Goal: Task Accomplishment & Management: Complete application form

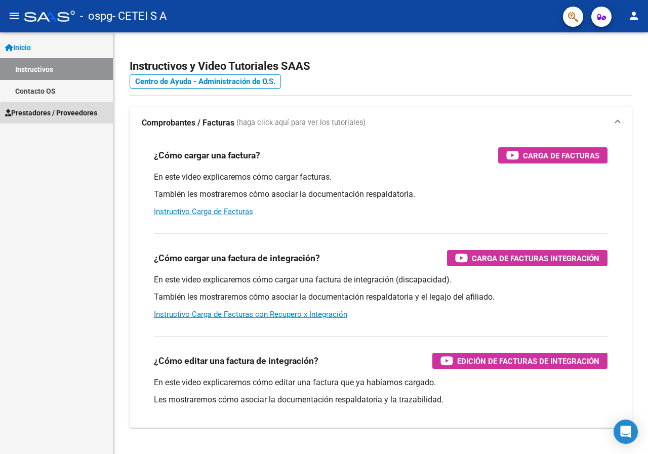
click at [84, 116] on span "Prestadores / Proveedores" at bounding box center [51, 112] width 92 height 11
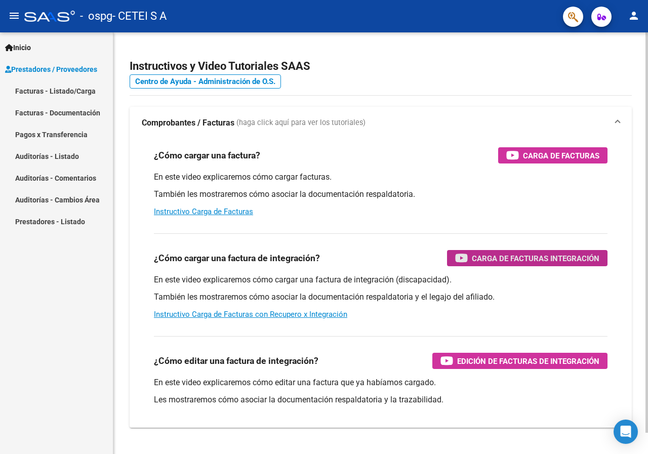
drag, startPoint x: 528, startPoint y: 253, endPoint x: 555, endPoint y: 250, distance: 27.4
click at [555, 250] on div "Carga de Facturas Integración" at bounding box center [527, 258] width 144 height 16
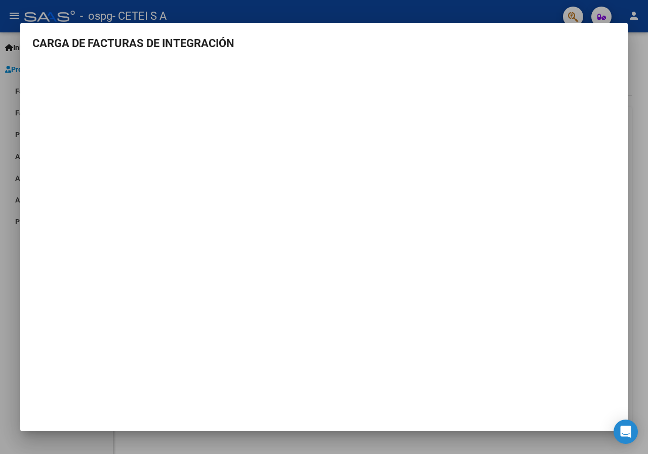
click at [636, 94] on div at bounding box center [324, 227] width 648 height 454
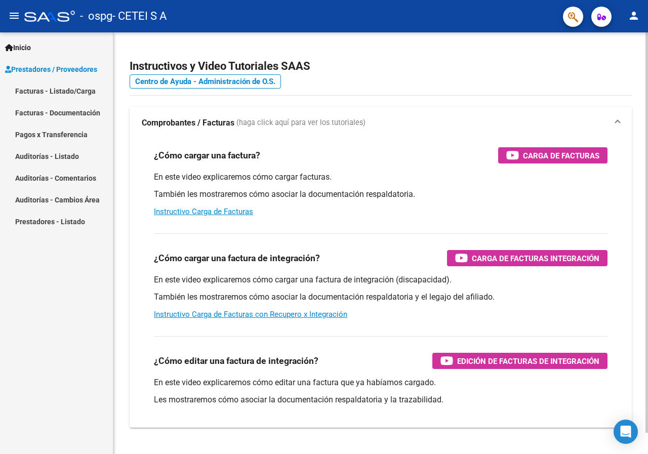
drag, startPoint x: 565, startPoint y: 154, endPoint x: 480, endPoint y: 56, distance: 129.2
click at [480, 56] on app-root-component "Instructivos y Video Tutoriales SAAS Centro de Ayuda - Administración de O.S. C…" at bounding box center [381, 238] width 502 height 379
drag, startPoint x: 517, startPoint y: 255, endPoint x: 546, endPoint y: 257, distance: 28.5
click at [546, 257] on span "Carga de Facturas Integración" at bounding box center [536, 258] width 128 height 13
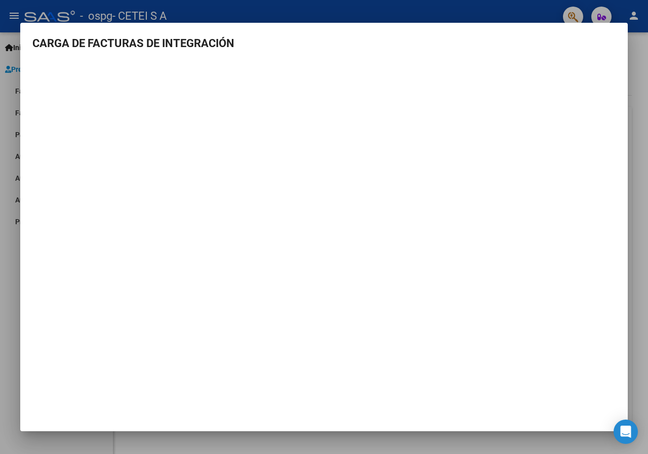
click at [636, 147] on div at bounding box center [324, 227] width 648 height 454
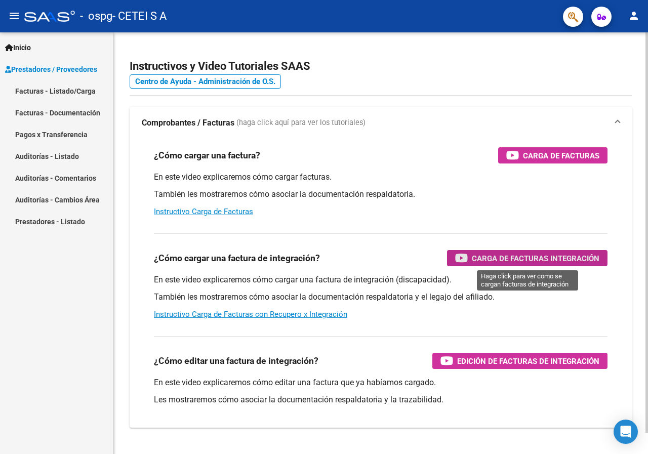
click at [518, 255] on span "Carga de Facturas Integración" at bounding box center [536, 258] width 128 height 13
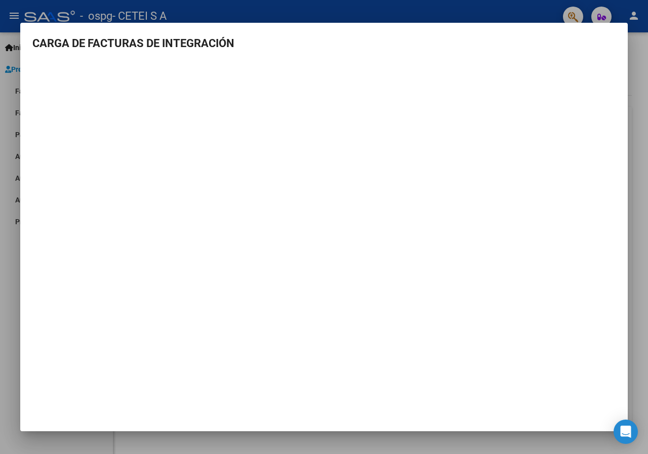
click at [633, 133] on div at bounding box center [324, 227] width 648 height 454
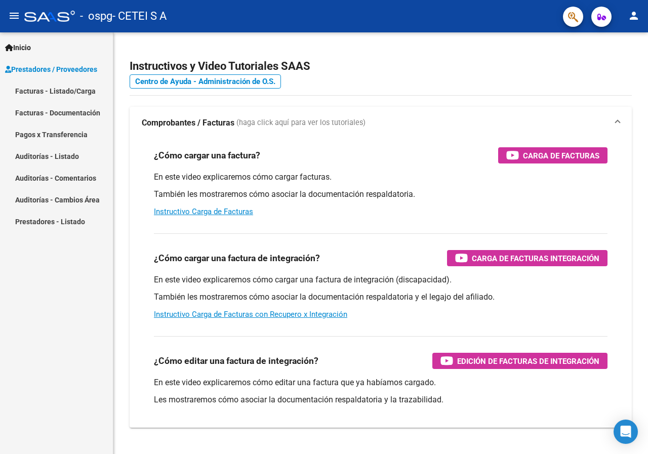
drag, startPoint x: 524, startPoint y: 256, endPoint x: 71, endPoint y: 67, distance: 491.2
click at [71, 67] on span "Prestadores / Proveedores" at bounding box center [51, 69] width 92 height 11
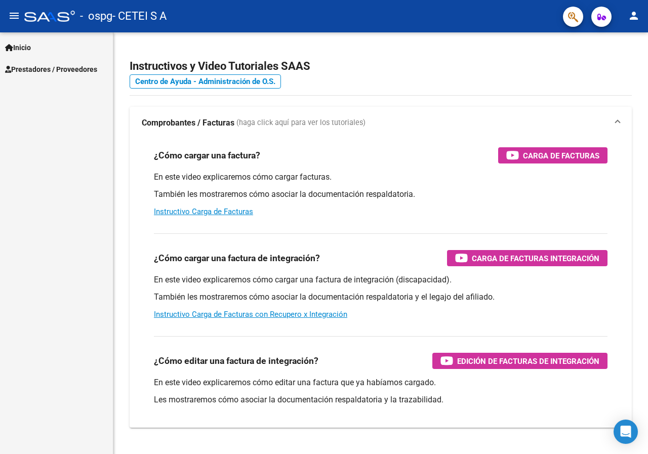
click at [66, 69] on span "Prestadores / Proveedores" at bounding box center [51, 69] width 92 height 11
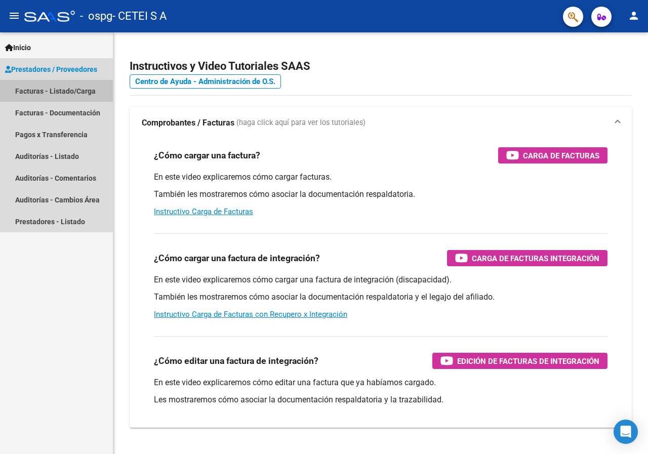
click at [52, 89] on link "Facturas - Listado/Carga" at bounding box center [56, 91] width 113 height 22
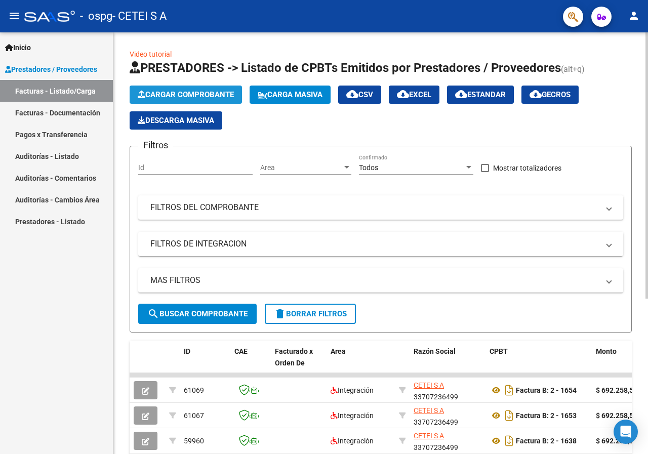
click at [184, 94] on span "Cargar Comprobante" at bounding box center [186, 94] width 96 height 9
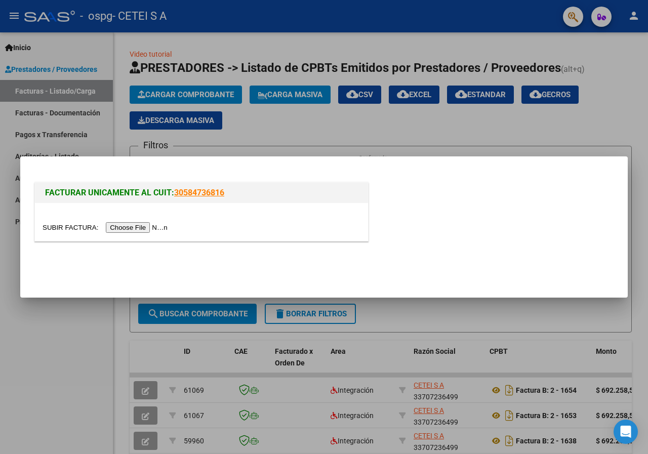
click at [124, 226] on input "file" at bounding box center [107, 227] width 128 height 11
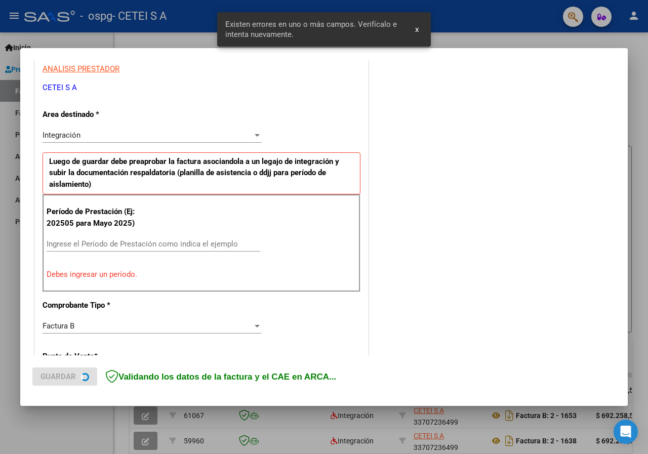
scroll to position [197, 0]
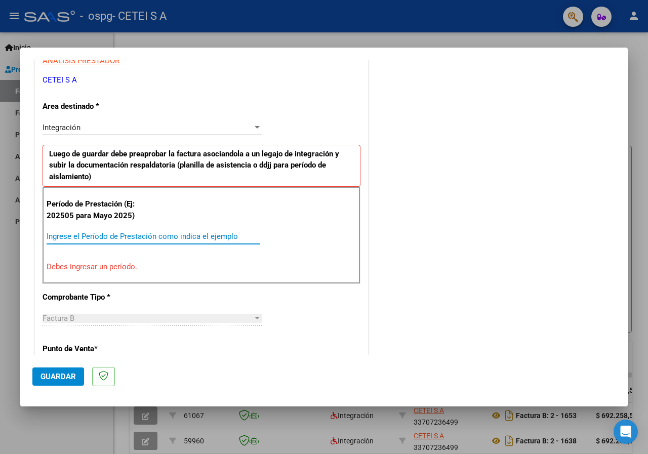
click at [91, 240] on input "Ingrese el Período de Prestación como indica el ejemplo" at bounding box center [154, 236] width 214 height 9
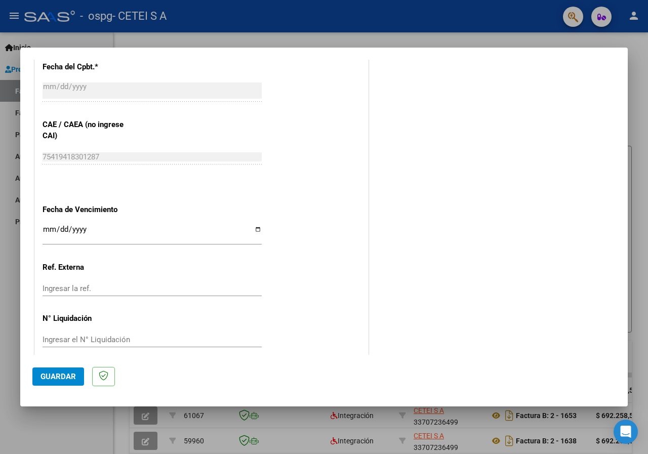
scroll to position [618, 0]
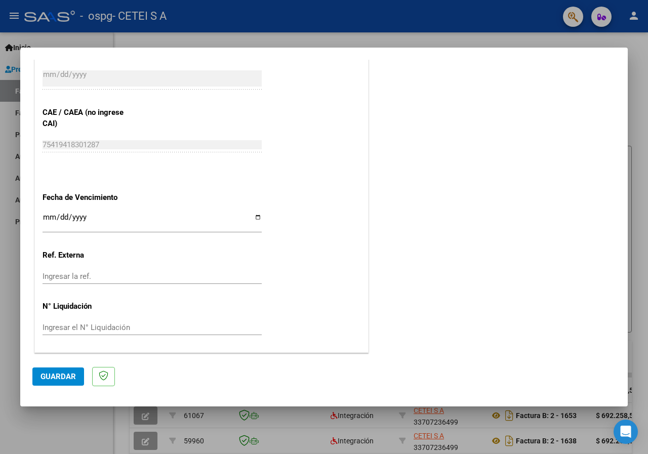
type input "202509"
click at [55, 221] on input "Ingresar la fecha" at bounding box center [152, 221] width 219 height 16
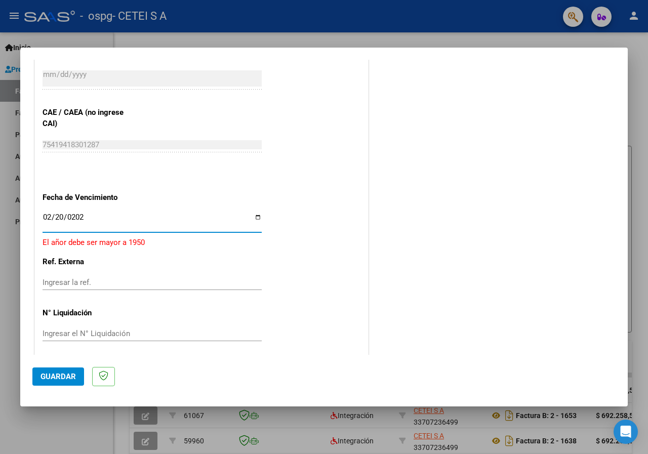
type input "[DATE]"
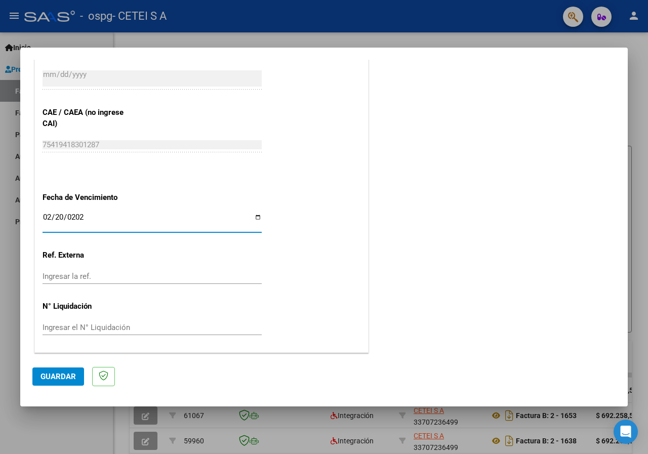
click at [65, 218] on input "[DATE]" at bounding box center [152, 221] width 219 height 16
drag, startPoint x: 64, startPoint y: 217, endPoint x: 57, endPoint y: 220, distance: 7.7
click at [57, 220] on input "Ingresar la fecha" at bounding box center [152, 221] width 219 height 16
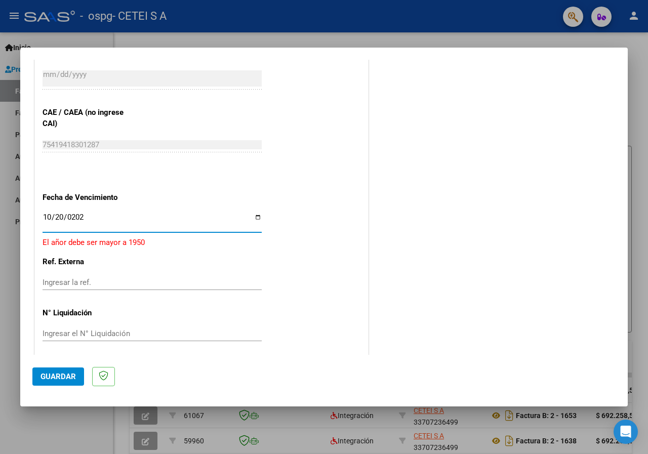
type input "[DATE]"
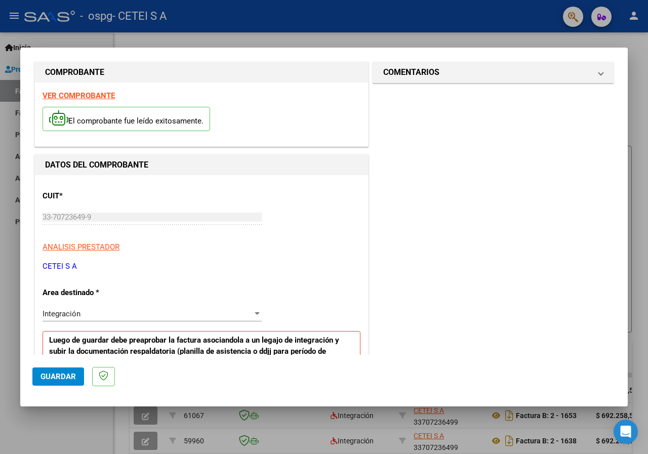
scroll to position [0, 0]
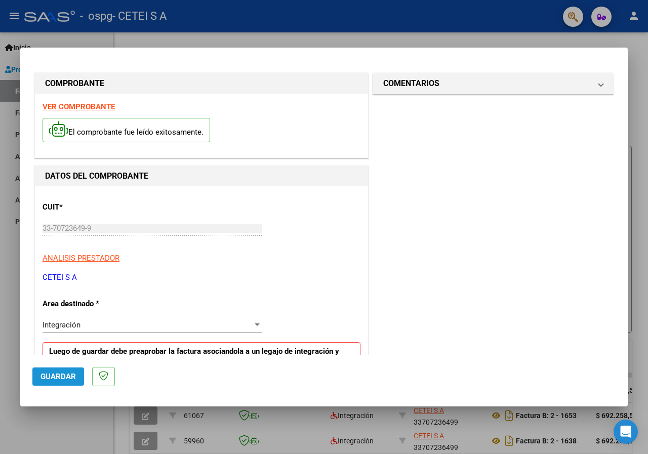
click at [67, 376] on span "Guardar" at bounding box center [57, 376] width 35 height 9
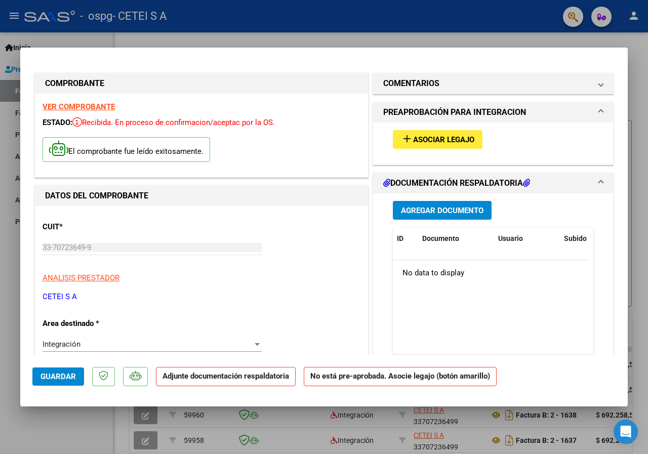
click at [453, 137] on span "Asociar Legajo" at bounding box center [443, 139] width 61 height 9
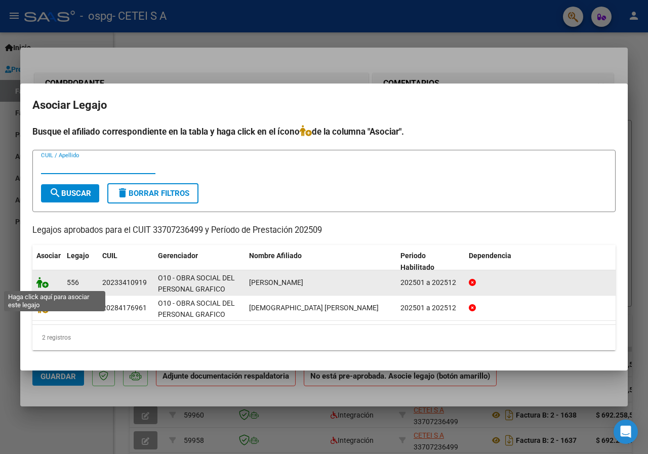
click at [46, 283] on icon at bounding box center [42, 282] width 12 height 11
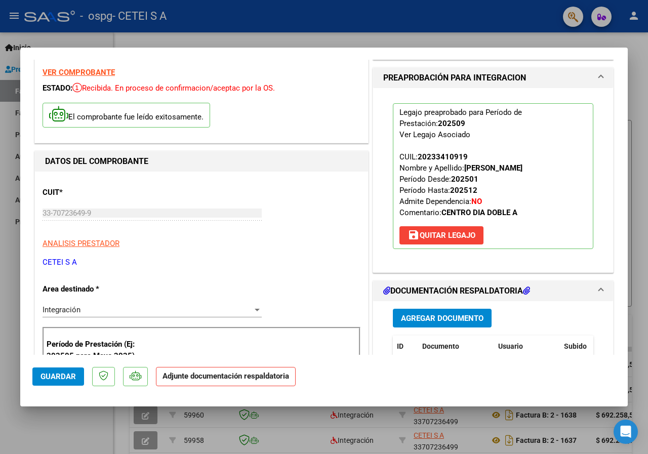
scroll to position [51, 0]
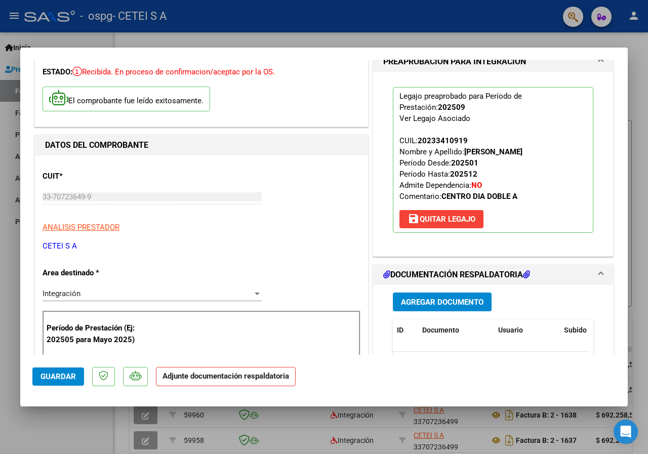
drag, startPoint x: 518, startPoint y: 273, endPoint x: 380, endPoint y: 279, distance: 138.8
click at [383, 279] on h1 "DOCUMENTACIÓN RESPALDATORIA" at bounding box center [456, 275] width 147 height 12
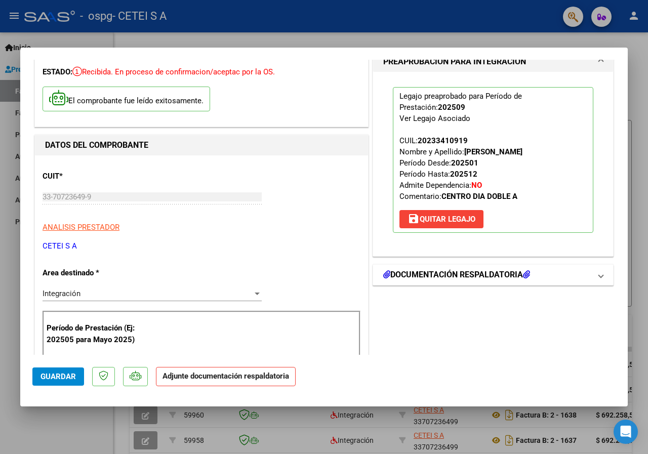
copy h1 "DOCUMENTACIÓN RESPALDATORIA"
click at [417, 274] on h1 "DOCUMENTACIÓN RESPALDATORIA" at bounding box center [456, 275] width 147 height 12
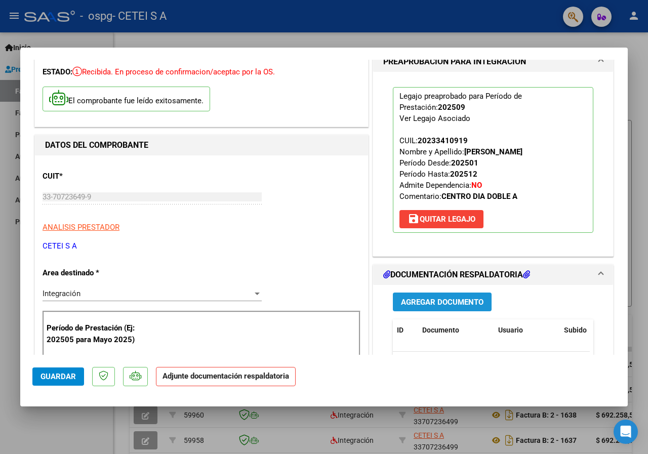
click at [435, 302] on span "Agregar Documento" at bounding box center [442, 302] width 82 height 9
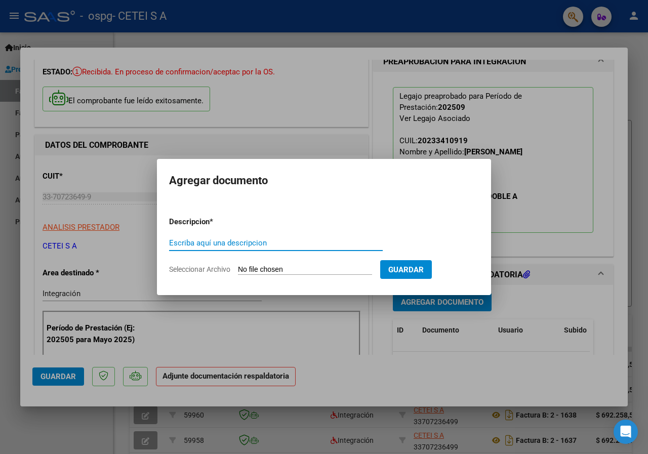
click at [231, 239] on input "Escriba aquí una descripcion" at bounding box center [276, 242] width 214 height 9
click at [475, 230] on form "Descripcion * Escriba aquí una descripcion Seleccionar Archivo Guardar" at bounding box center [324, 245] width 310 height 74
paste input "Planilla Asistencia [PERSON_NAME] [DATE]"
type input "Planilla Asistencia [PERSON_NAME] [DATE]"
drag, startPoint x: 436, startPoint y: 272, endPoint x: 370, endPoint y: 270, distance: 65.8
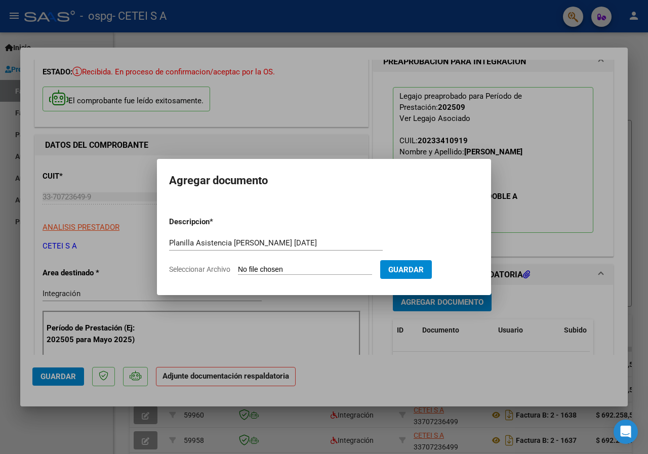
click at [370, 270] on form "Descripcion * Planilla Asistencia [PERSON_NAME] [DATE] Escriba aquí una descrip…" at bounding box center [324, 245] width 310 height 74
click at [371, 270] on input "Seleccionar Archivo" at bounding box center [305, 270] width 134 height 10
type input "C:\fakepath\Planilla Asistencia [PERSON_NAME] [DATE].pdf"
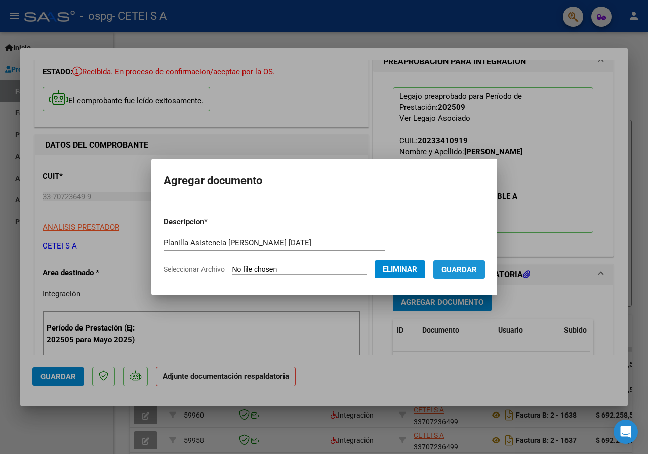
click at [465, 271] on span "Guardar" at bounding box center [458, 269] width 35 height 9
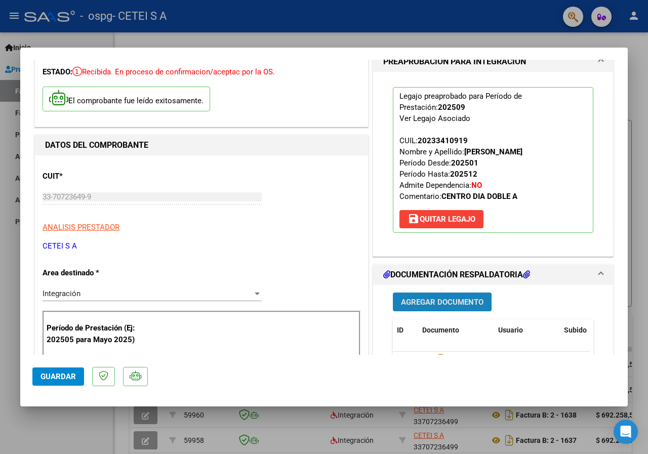
click at [446, 305] on span "Agregar Documento" at bounding box center [442, 302] width 82 height 9
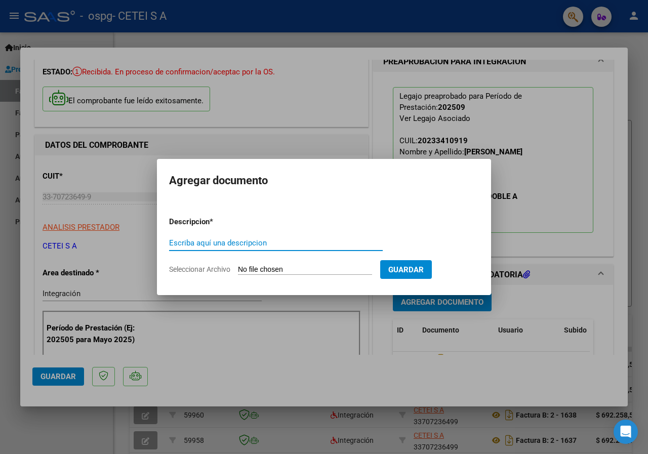
paste input "[PERSON_NAME][DEMOGRAPHIC_DATA] Autorización 2025"
type input "[PERSON_NAME][DEMOGRAPHIC_DATA] Autorización 2025"
click at [313, 260] on div "[PERSON_NAME][DEMOGRAPHIC_DATA] Autorización 2025 Escriba aquí una descripcion" at bounding box center [276, 247] width 214 height 25
click at [288, 268] on input "Seleccionar Archivo" at bounding box center [305, 270] width 134 height 10
type input "C:\fakepath\[PERSON_NAME][DEMOGRAPHIC_DATA] Autorización 2025.pdf"
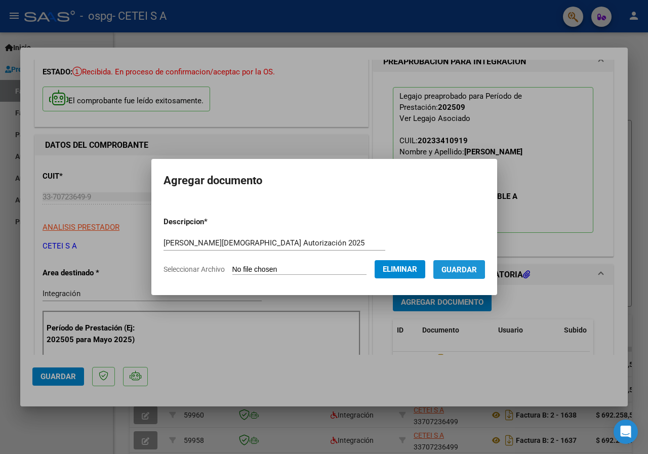
click at [464, 269] on span "Guardar" at bounding box center [458, 269] width 35 height 9
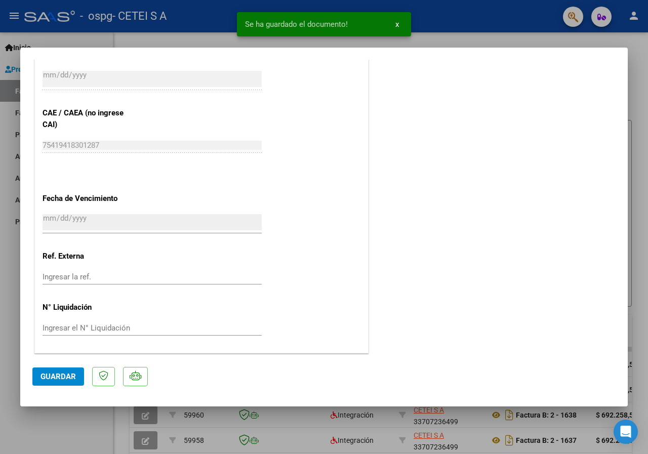
scroll to position [622, 0]
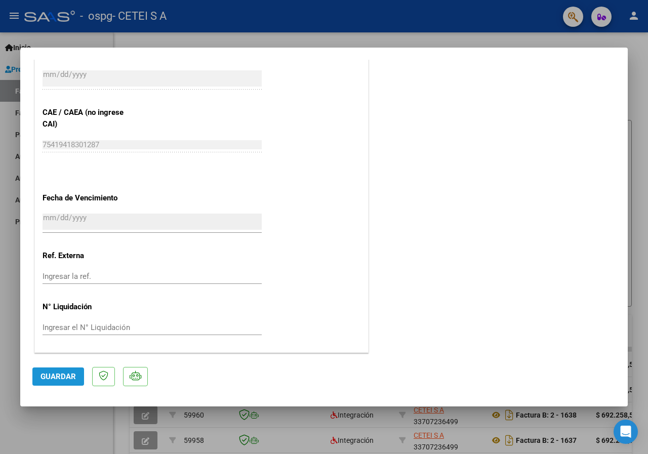
click at [69, 378] on span "Guardar" at bounding box center [57, 376] width 35 height 9
click at [390, 33] on div at bounding box center [324, 227] width 648 height 454
type input "$ 0,00"
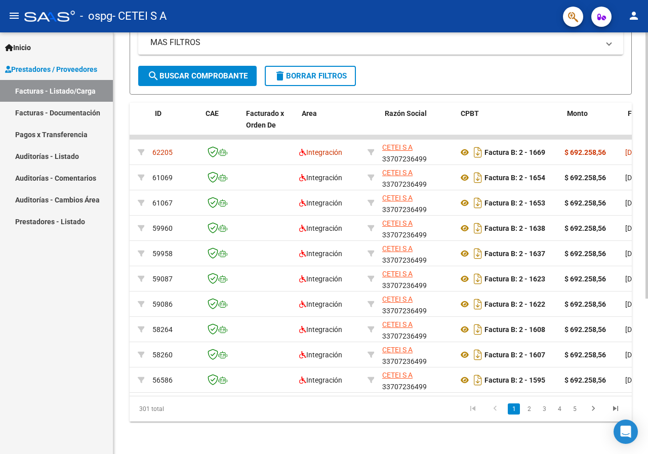
scroll to position [0, 0]
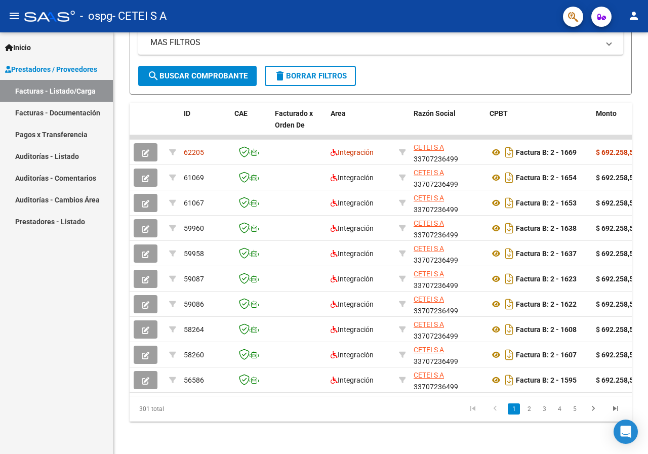
click at [62, 64] on span "Prestadores / Proveedores" at bounding box center [51, 69] width 92 height 11
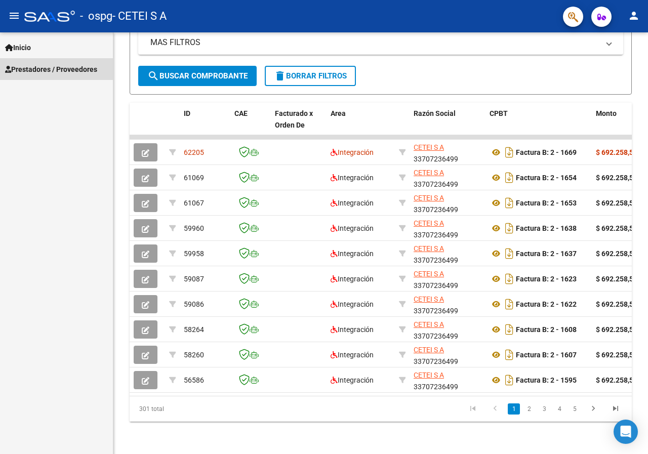
click at [62, 64] on span "Prestadores / Proveedores" at bounding box center [51, 69] width 92 height 11
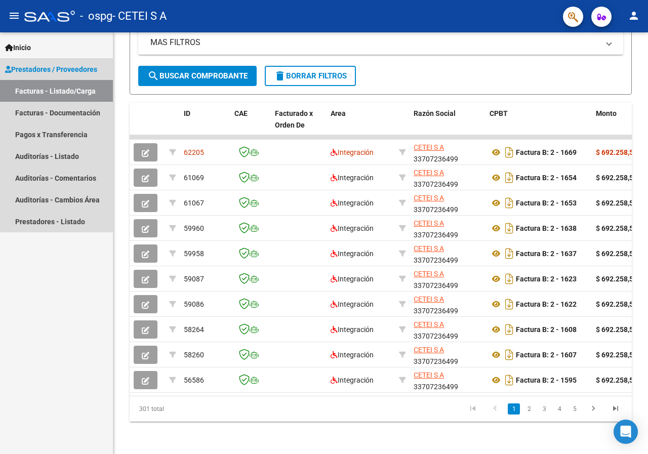
click at [64, 90] on link "Facturas - Listado/Carga" at bounding box center [56, 91] width 113 height 22
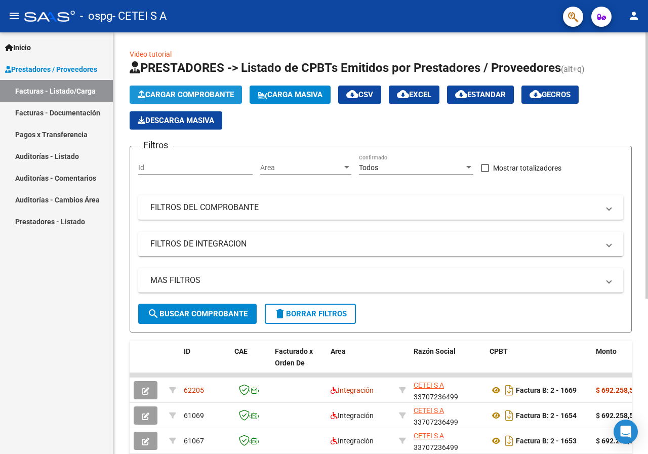
click at [175, 95] on span "Cargar Comprobante" at bounding box center [186, 94] width 96 height 9
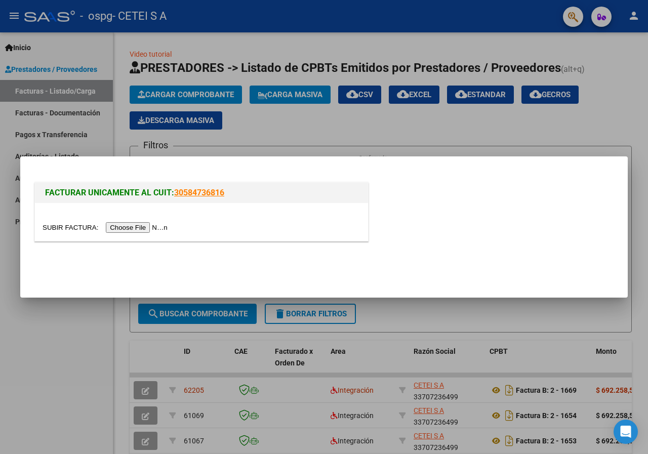
click at [151, 228] on input "file" at bounding box center [107, 227] width 128 height 11
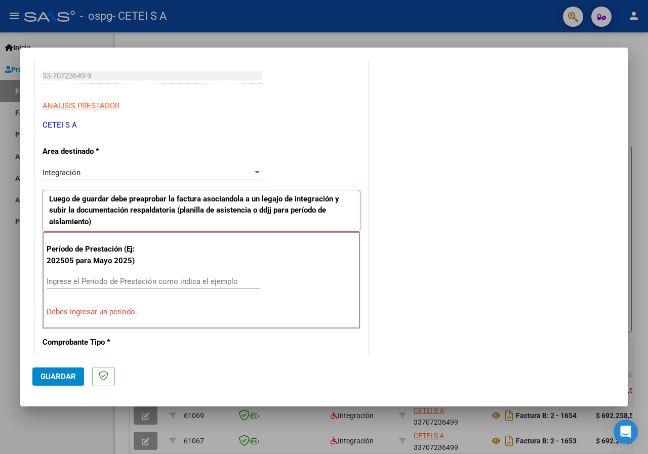
scroll to position [202, 0]
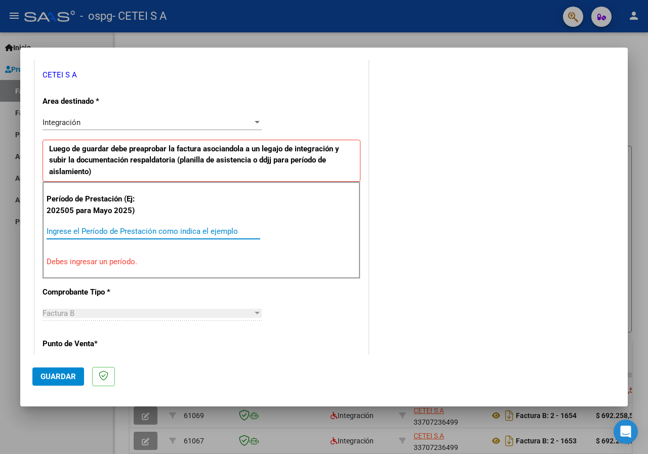
click at [135, 231] on input "Ingrese el Período de Prestación como indica el ejemplo" at bounding box center [154, 231] width 214 height 9
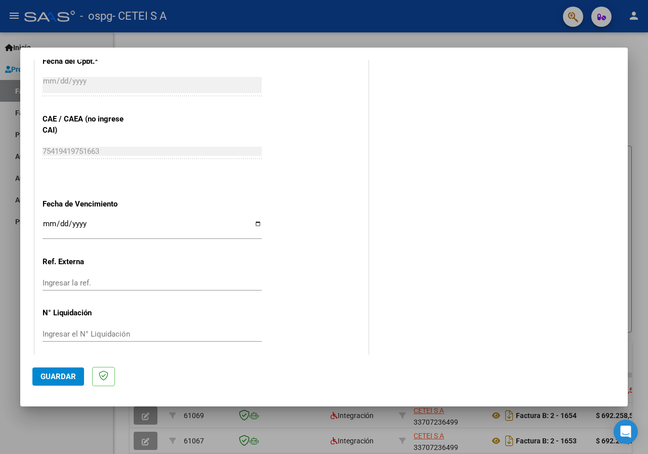
scroll to position [618, 0]
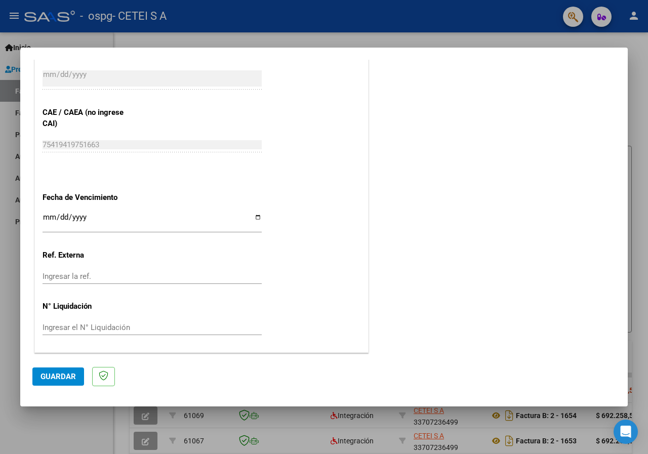
type input "202509"
click at [48, 218] on input "Ingresar la fecha" at bounding box center [152, 221] width 219 height 16
click at [47, 219] on input "Ingresar la fecha" at bounding box center [152, 221] width 219 height 16
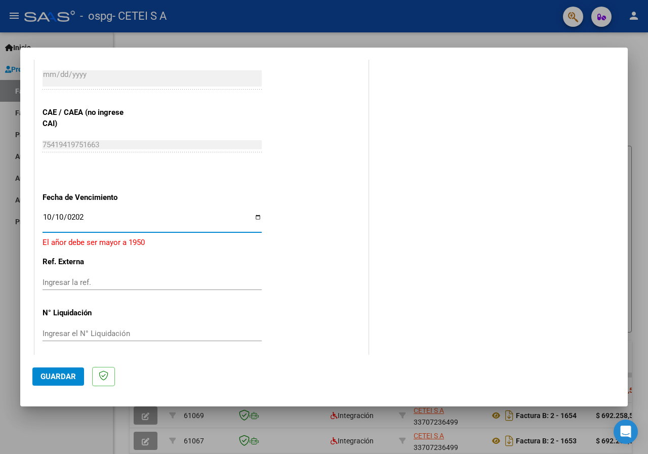
type input "[DATE]"
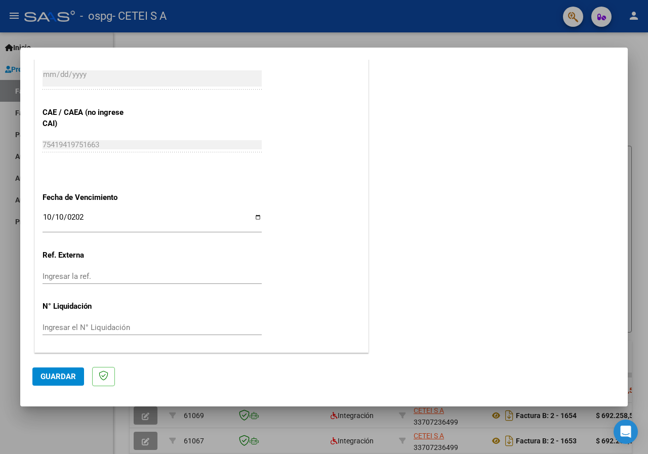
click at [53, 376] on span "Guardar" at bounding box center [57, 376] width 35 height 9
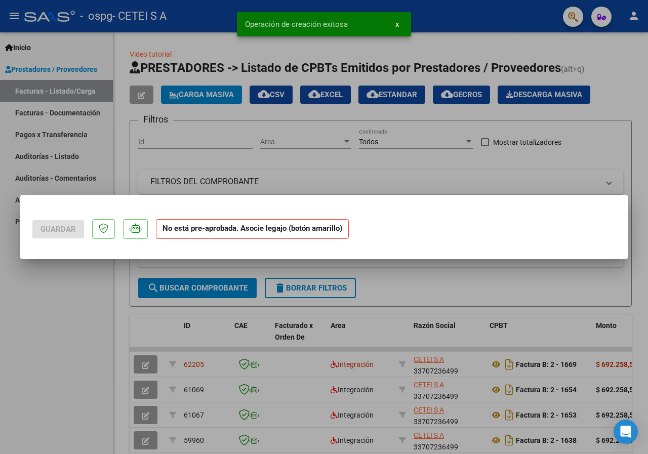
scroll to position [0, 0]
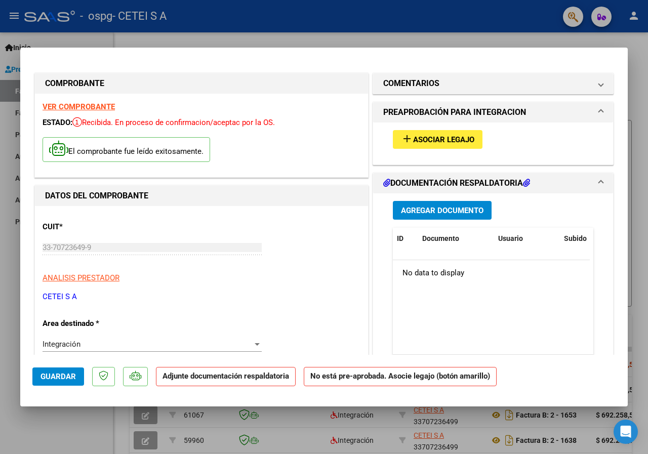
click at [445, 135] on span "Asociar Legajo" at bounding box center [443, 139] width 61 height 9
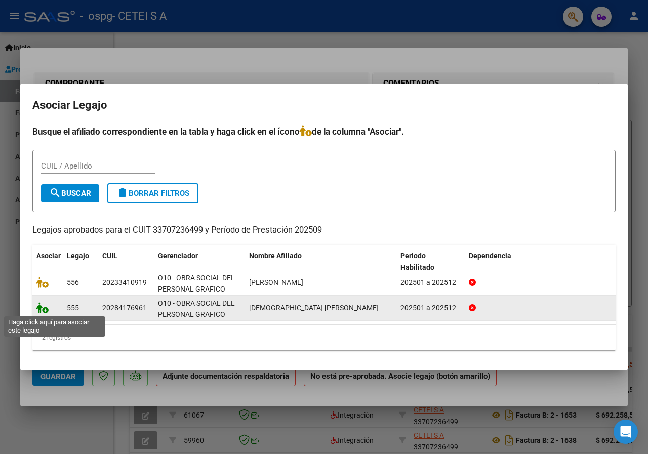
click at [43, 306] on icon at bounding box center [42, 307] width 12 height 11
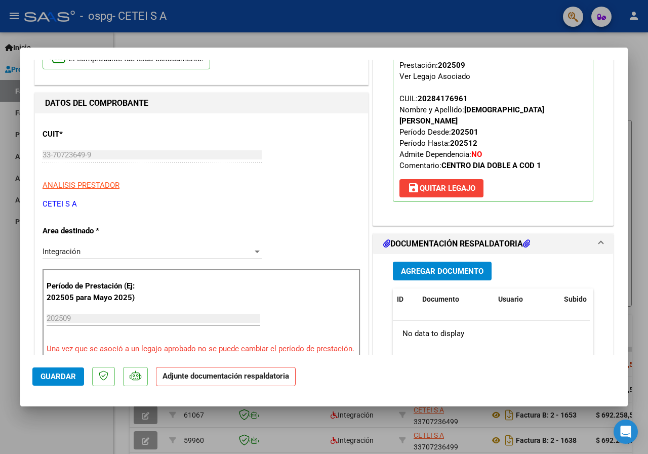
scroll to position [101, 0]
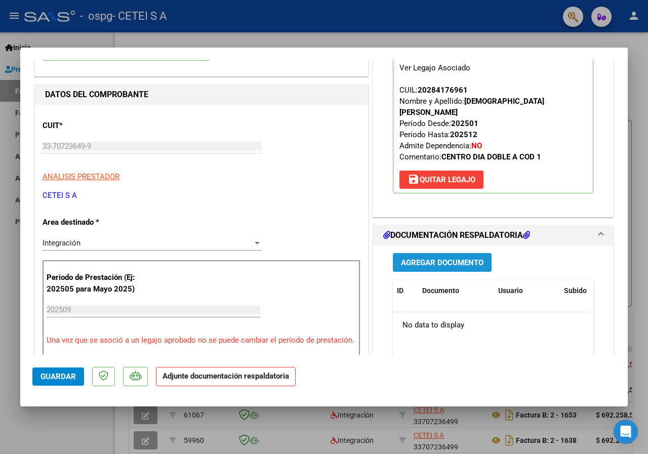
click at [436, 258] on span "Agregar Documento" at bounding box center [442, 262] width 82 height 9
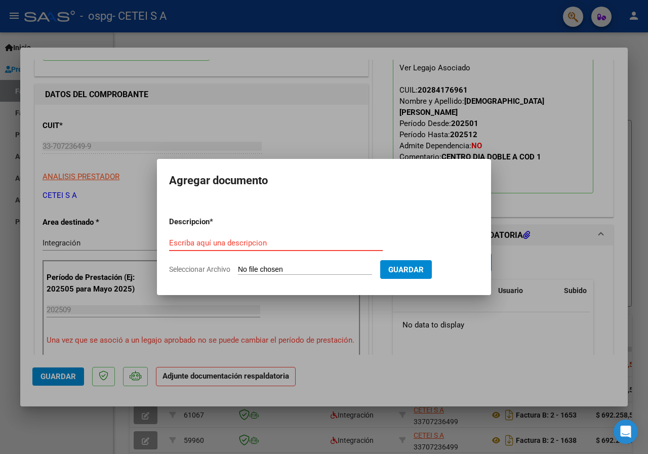
paste input "[DEMOGRAPHIC_DATA][PERSON_NAME] Autorización 2025"
type input "[DEMOGRAPHIC_DATA][PERSON_NAME] Autorización 2025"
click at [286, 267] on input "Seleccionar Archivo" at bounding box center [305, 270] width 134 height 10
type input "C:\fakepath\[PERSON_NAME] Autorización 2025.pdf"
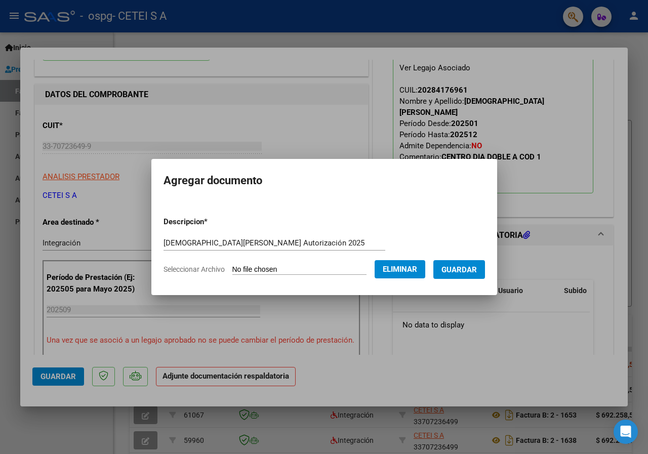
click at [467, 259] on form "Descripcion * [PERSON_NAME] Autorización 2025 Escriba aquí una descripcion Sele…" at bounding box center [323, 245] width 321 height 74
click at [468, 264] on button "Guardar" at bounding box center [459, 269] width 52 height 19
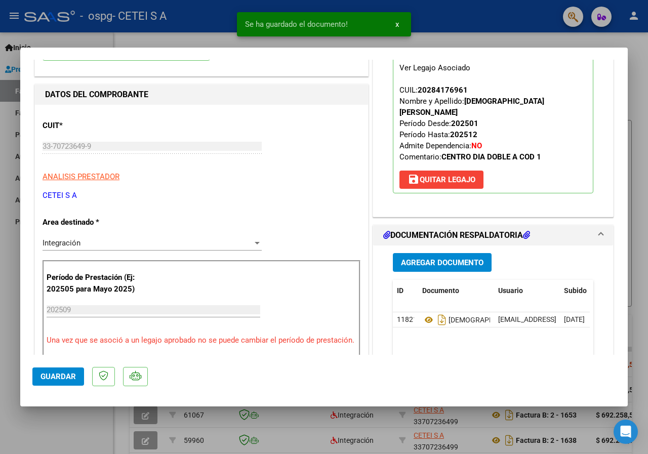
click at [457, 245] on div "Agregar Documento ID Documento Usuario Subido Acción 11821 [PERSON_NAME] Autori…" at bounding box center [493, 346] width 216 height 202
click at [456, 258] on span "Agregar Documento" at bounding box center [442, 262] width 82 height 9
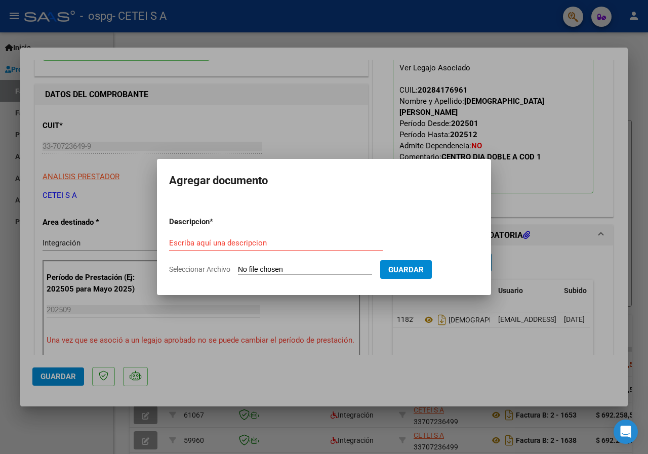
click at [462, 360] on div at bounding box center [324, 227] width 648 height 454
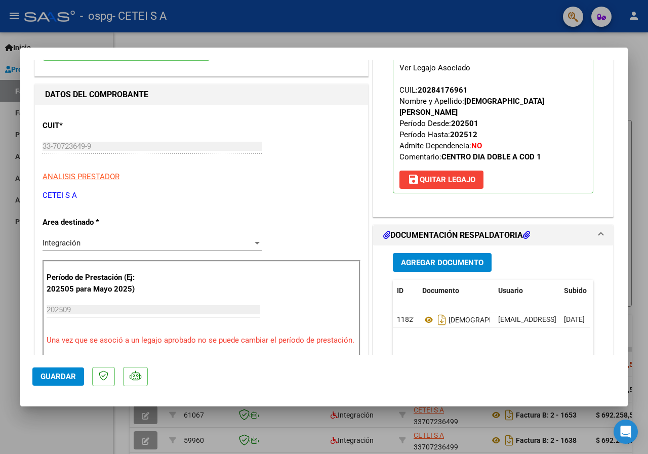
click at [454, 258] on span "Agregar Documento" at bounding box center [442, 262] width 82 height 9
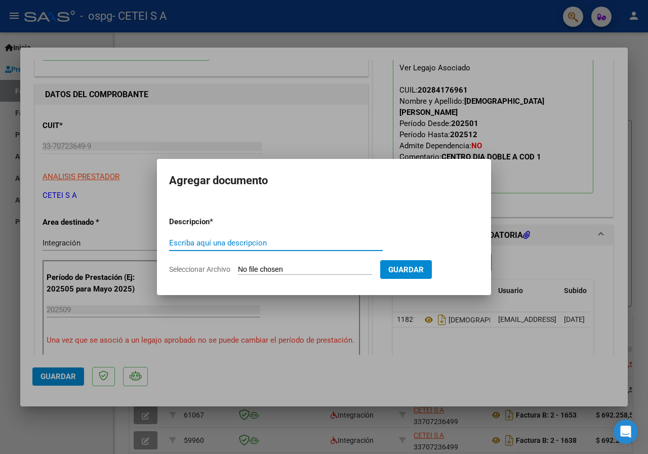
click at [208, 236] on div "Escriba aquí una descripcion" at bounding box center [276, 242] width 214 height 15
drag, startPoint x: 208, startPoint y: 236, endPoint x: 182, endPoint y: 246, distance: 28.0
paste input "Planilla Asistencia Juárez [DATE]"
type input "Planilla Asistencia Juárez [DATE]"
click at [288, 268] on input "Seleccionar Archivo" at bounding box center [305, 270] width 134 height 10
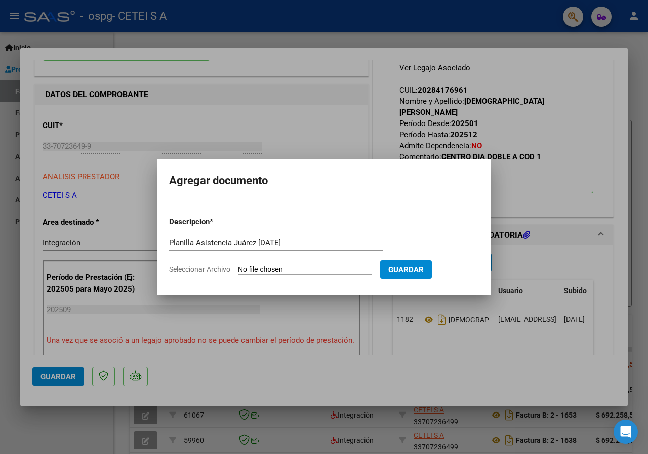
type input "C:\fakepath\Planilla Asistencia Juárez [DATE].pdf"
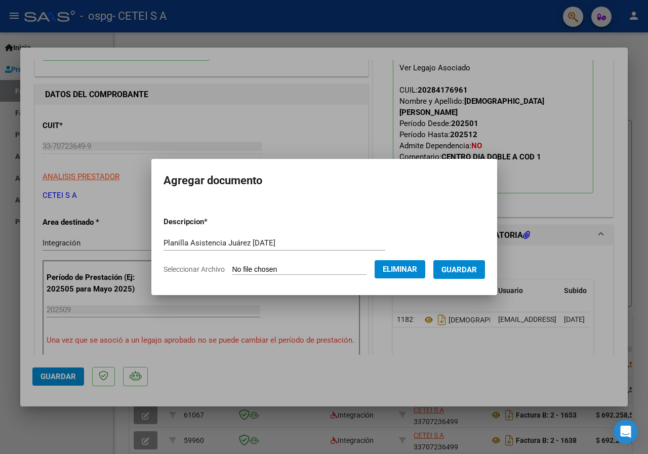
click at [463, 275] on button "Guardar" at bounding box center [459, 269] width 52 height 19
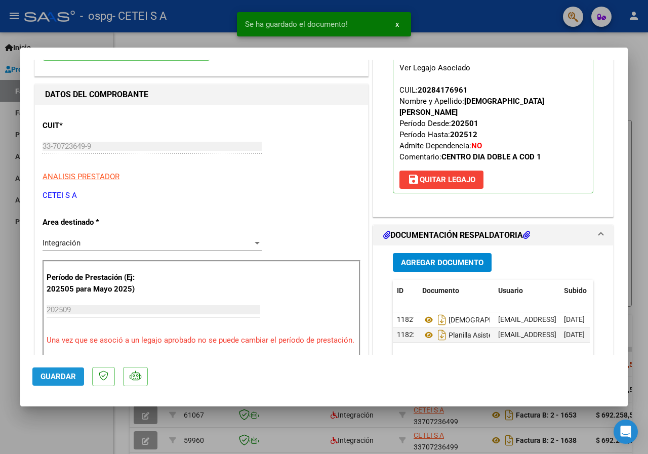
click at [57, 375] on span "Guardar" at bounding box center [57, 376] width 35 height 9
click at [634, 53] on div at bounding box center [324, 227] width 648 height 454
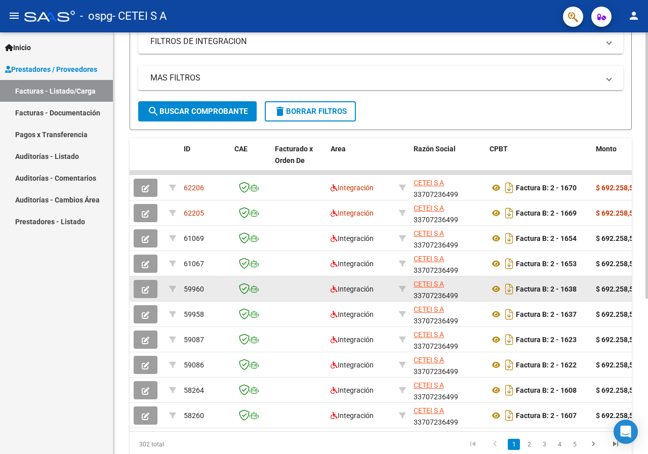
scroll to position [0, 0]
